Goal: Task Accomplishment & Management: Complete application form

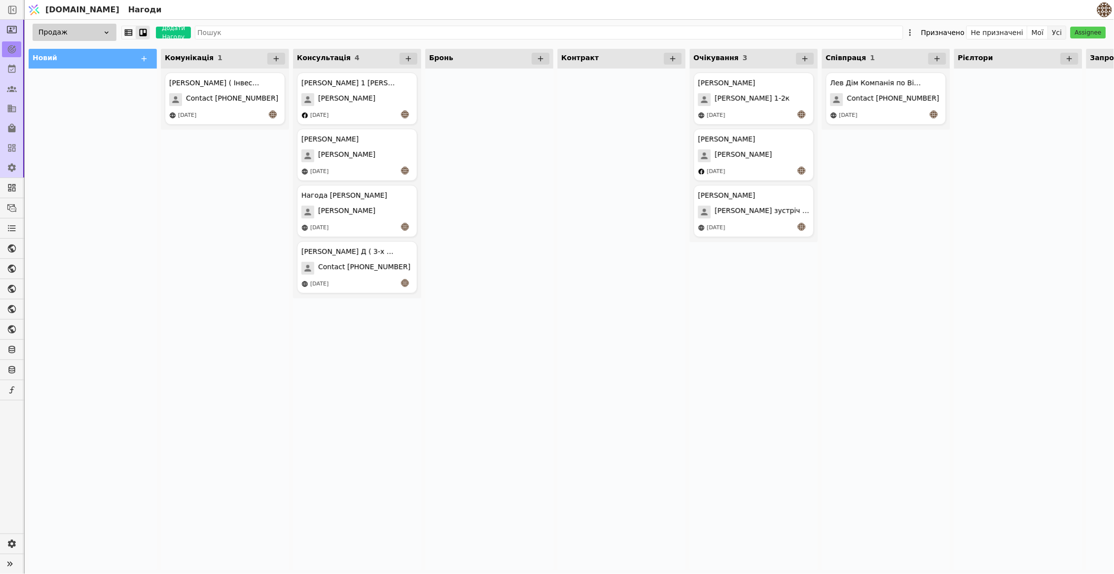
click at [1057, 36] on button "Усі" at bounding box center [1057, 33] width 18 height 14
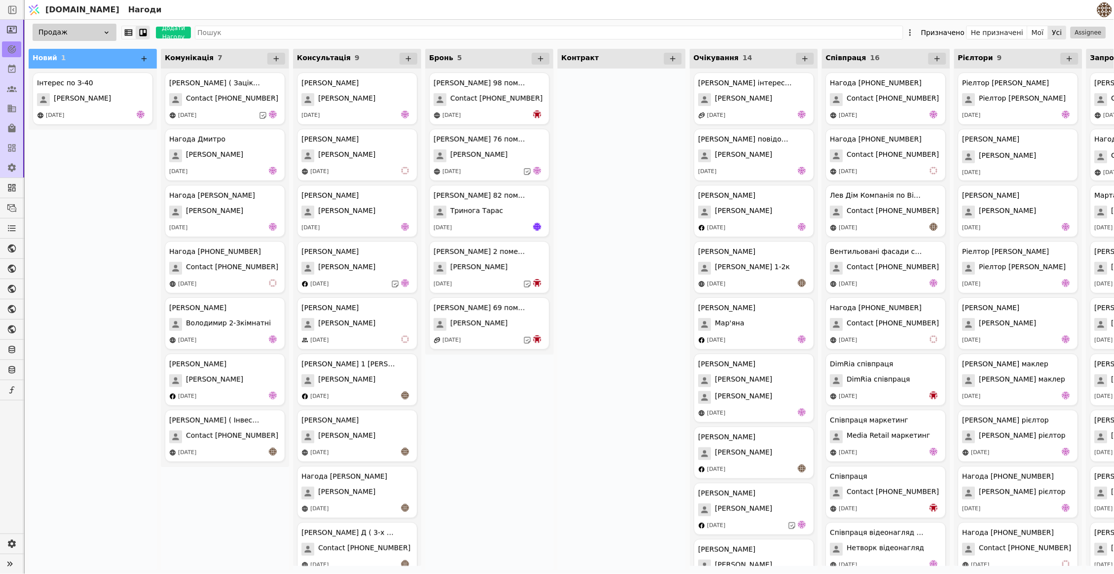
click at [146, 60] on icon at bounding box center [144, 58] width 9 height 9
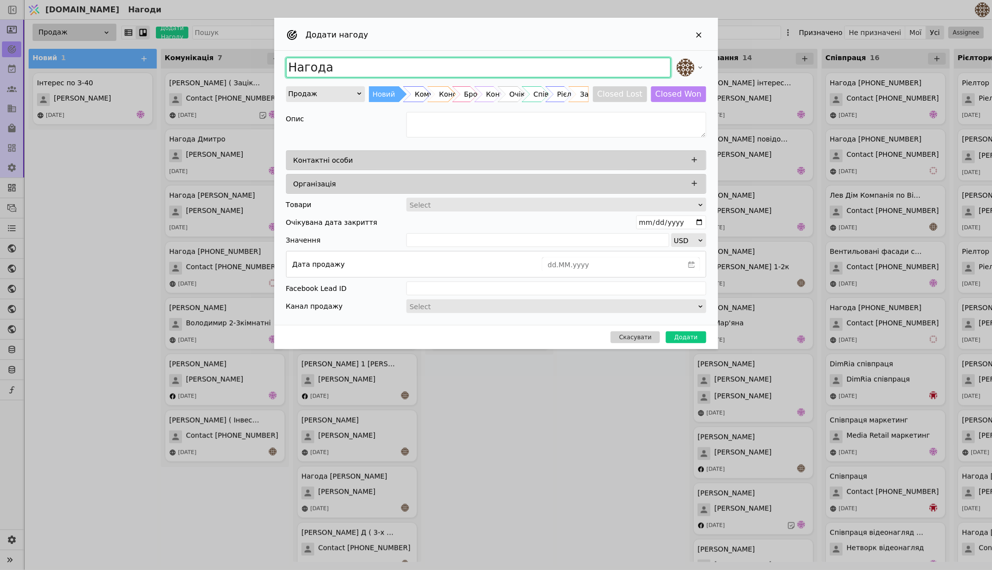
drag, startPoint x: 347, startPoint y: 64, endPoint x: 196, endPoint y: 64, distance: 150.9
click at [196, 64] on div "Додати нагоду Нагода Продаж Новий Комунікація Консультація Бронь Контракт Очіку…" at bounding box center [496, 285] width 992 height 570
type input "[PERSON_NAME] 2 кімнатна і одно"
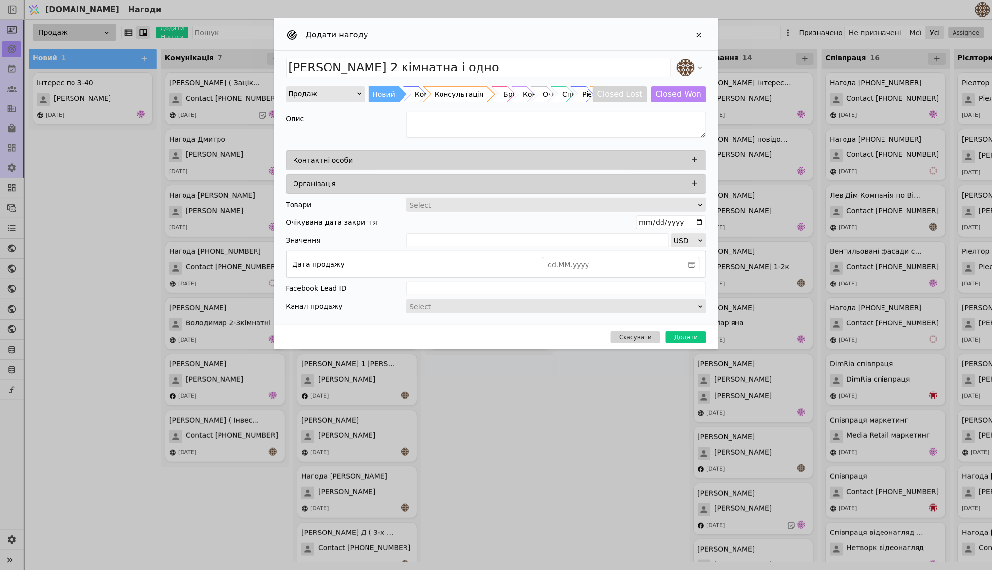
click at [446, 93] on div "Консультація" at bounding box center [458, 94] width 49 height 16
click at [476, 156] on div "Контактні особи" at bounding box center [498, 160] width 411 height 14
click at [692, 160] on icon "Add Opportunity" at bounding box center [694, 159] width 9 height 9
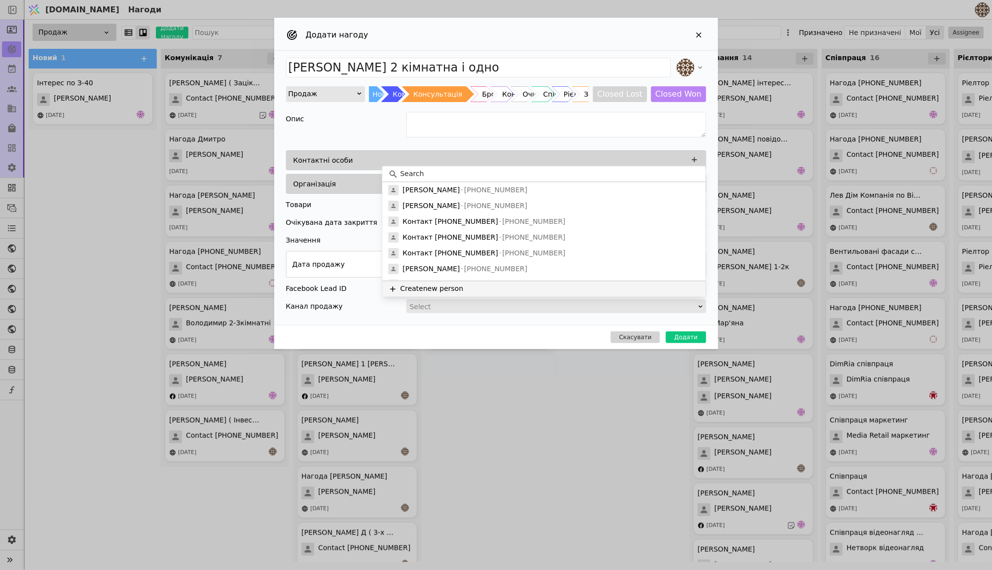
click at [430, 290] on button "Create new person" at bounding box center [544, 289] width 323 height 16
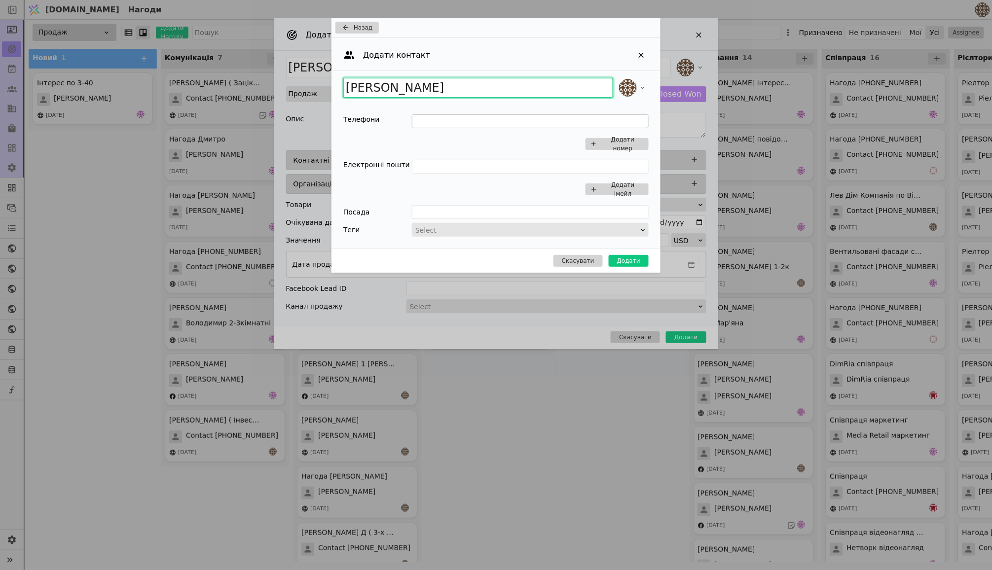
type input "[PERSON_NAME]"
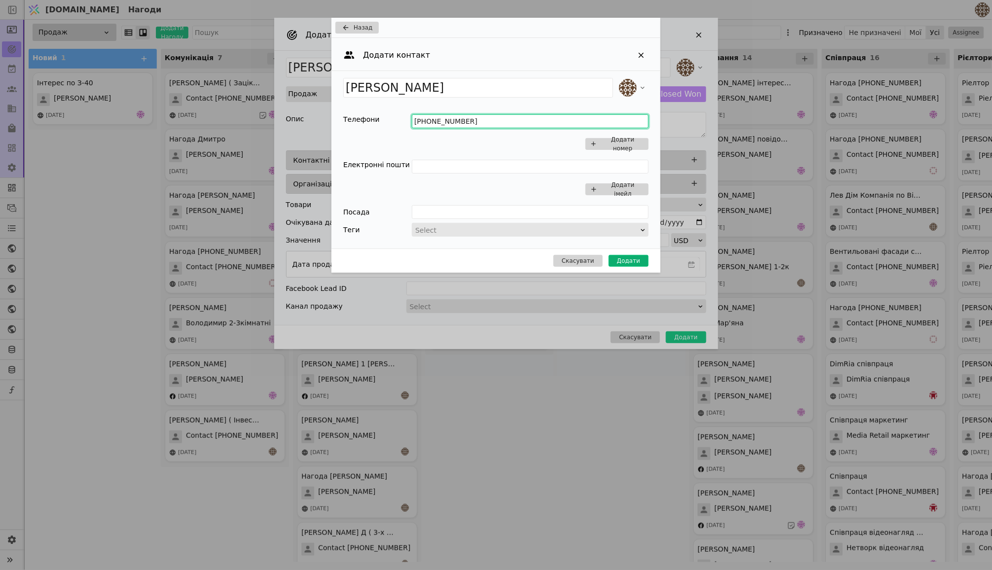
type input "[PHONE_NUMBER]"
click at [625, 257] on button "Додати" at bounding box center [629, 261] width 40 height 12
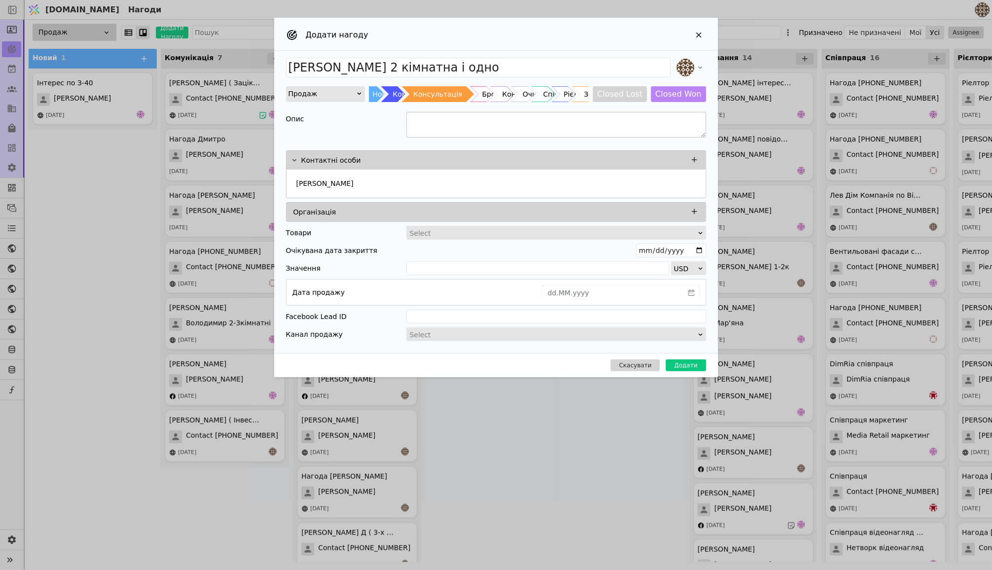
click at [484, 130] on textarea "Add Opportunity" at bounding box center [556, 125] width 300 height 26
type textarea "С"
type textarea "Надіслав планування у телеграм, підтримуємо звʼязок ."
click at [688, 361] on button "Додати" at bounding box center [686, 366] width 40 height 12
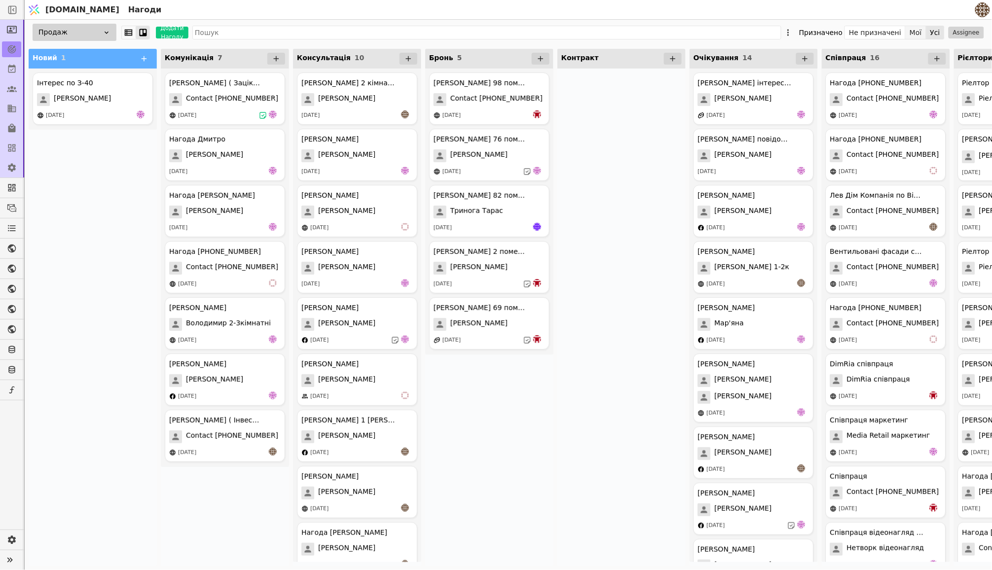
click at [917, 31] on button "Мої" at bounding box center [915, 33] width 21 height 14
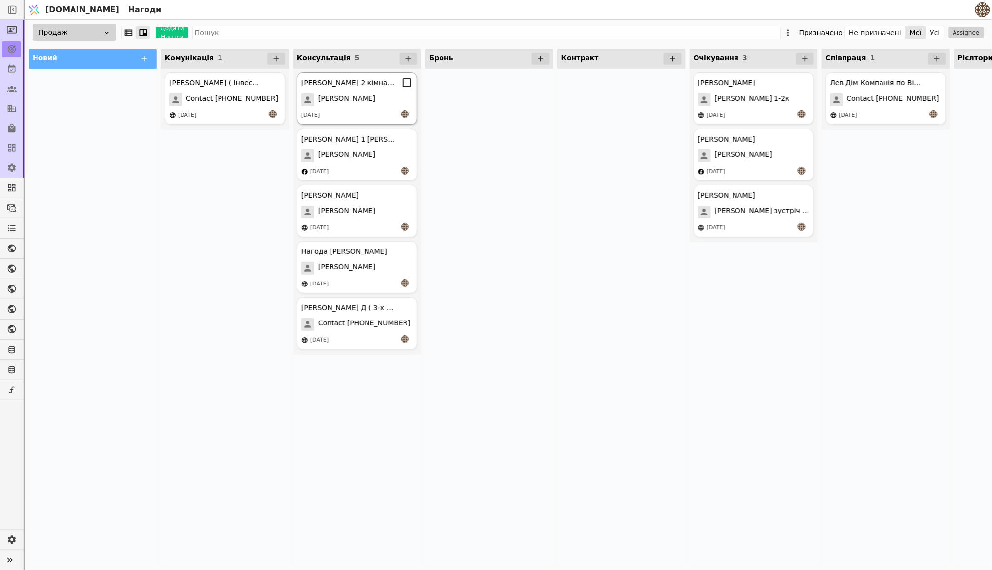
click at [364, 96] on div "[PERSON_NAME]" at bounding box center [356, 99] width 111 height 13
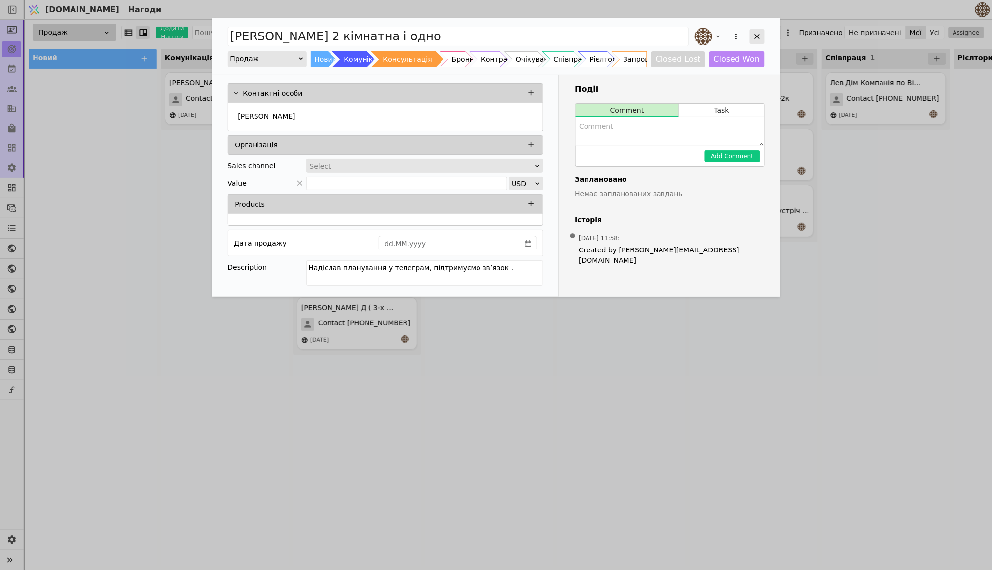
click at [758, 37] on icon "Add Opportunity" at bounding box center [756, 36] width 5 height 5
